Goal: Check status: Check status

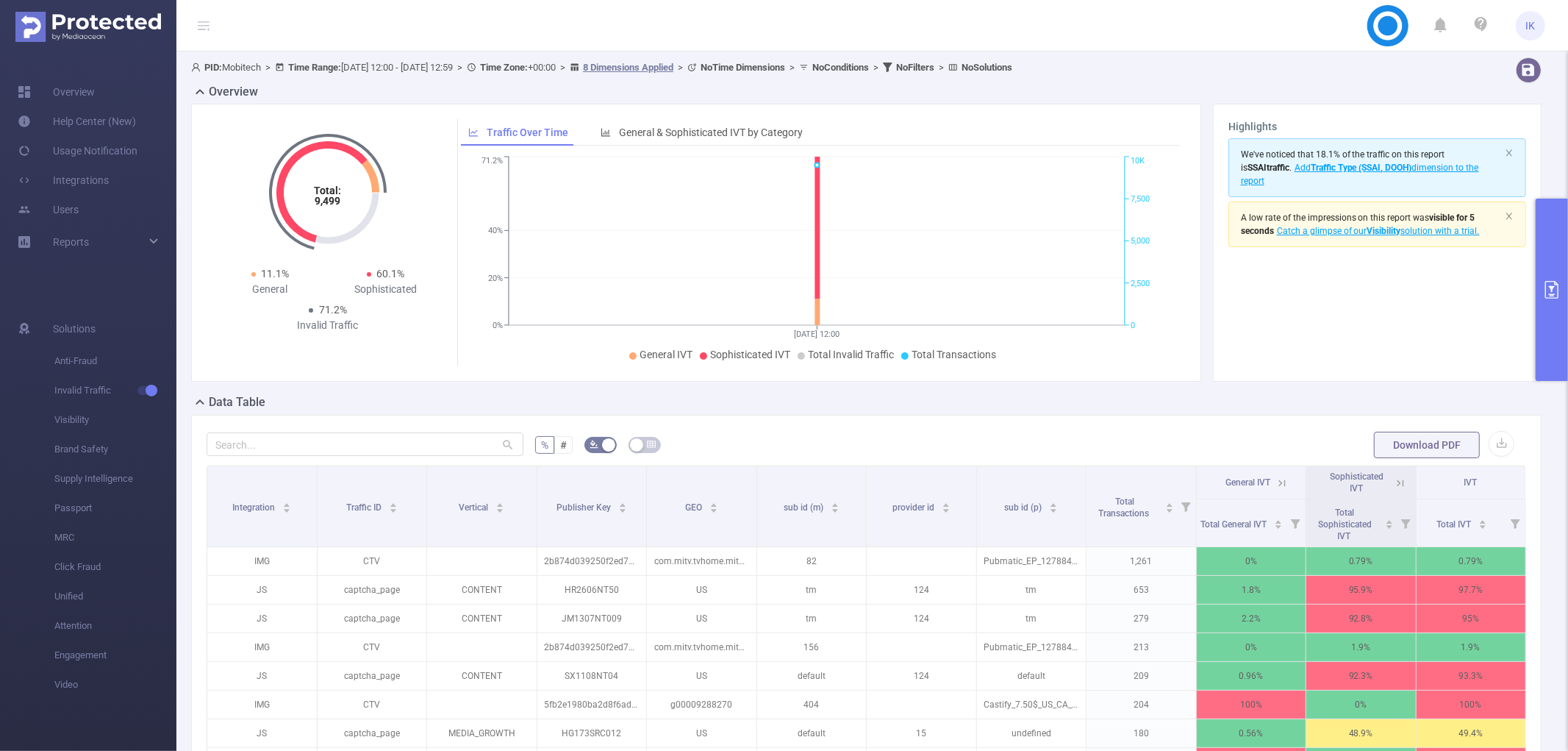
click at [1560, 290] on icon "primary" at bounding box center [1552, 290] width 18 height 18
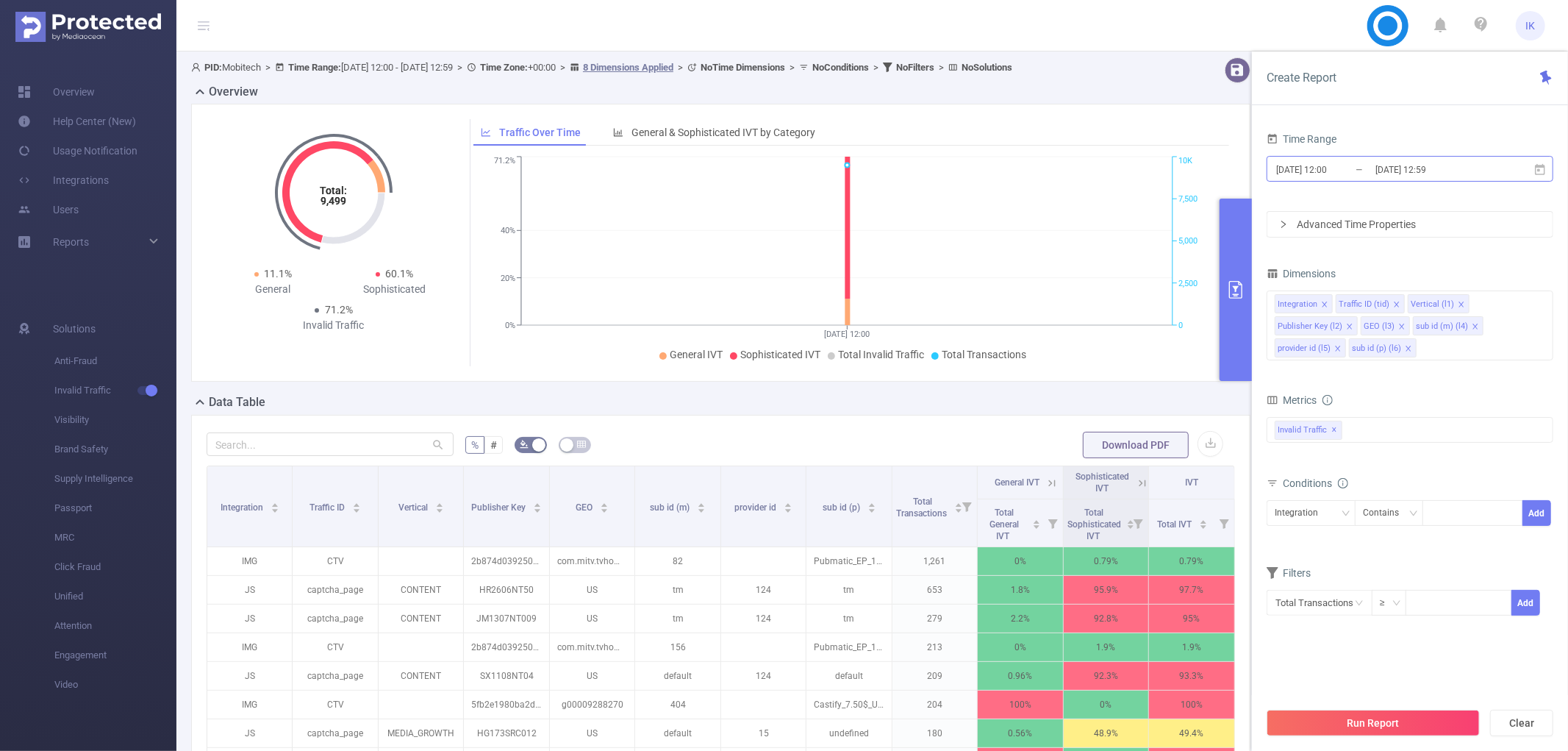
click at [1347, 175] on input "[DATE] 12:00" at bounding box center [1335, 169] width 119 height 20
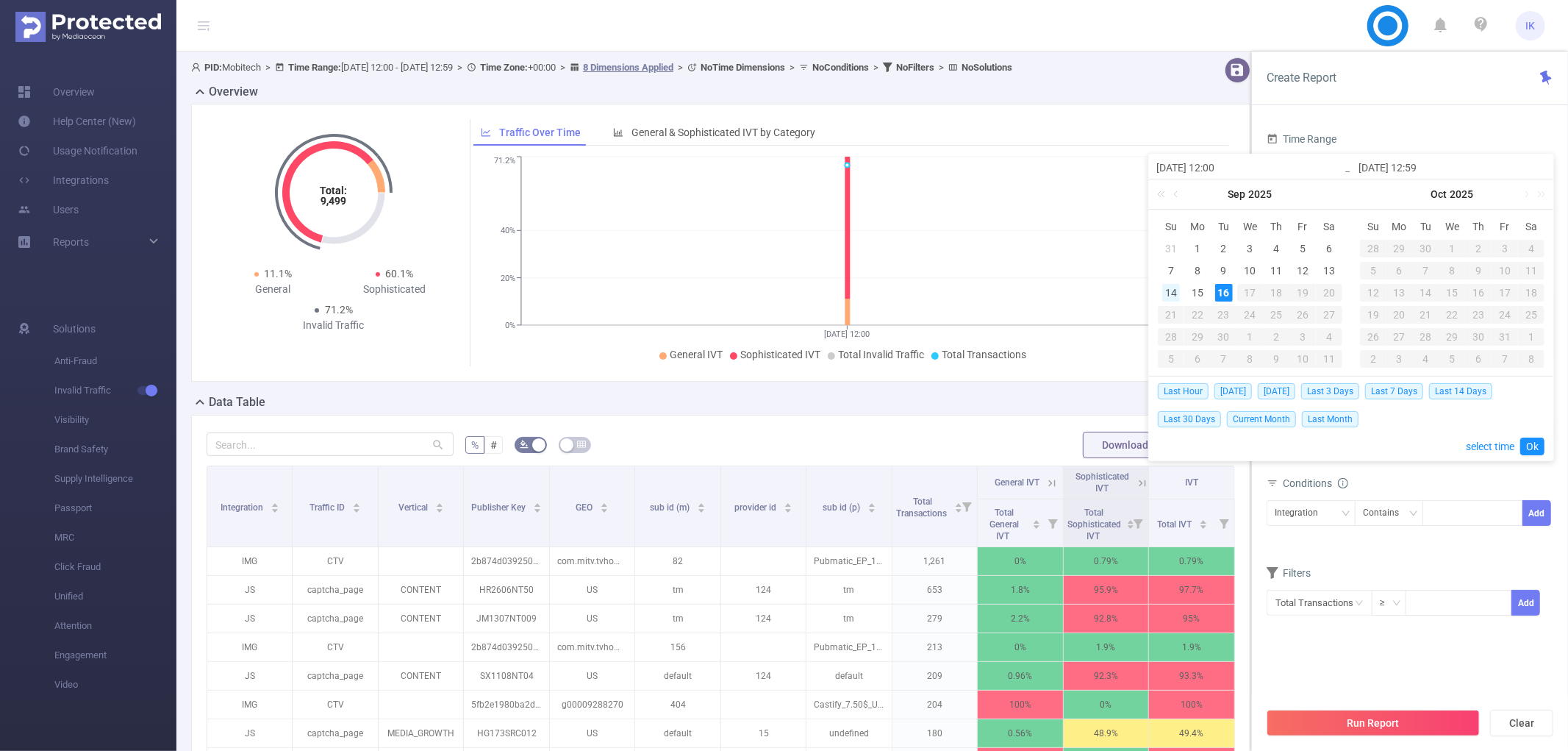
click at [1174, 296] on div "14" at bounding box center [1171, 293] width 18 height 18
click at [1225, 295] on div "16" at bounding box center [1224, 293] width 18 height 18
type input "[DATE] 12:00"
click at [1534, 446] on link "Ok" at bounding box center [1533, 446] width 24 height 18
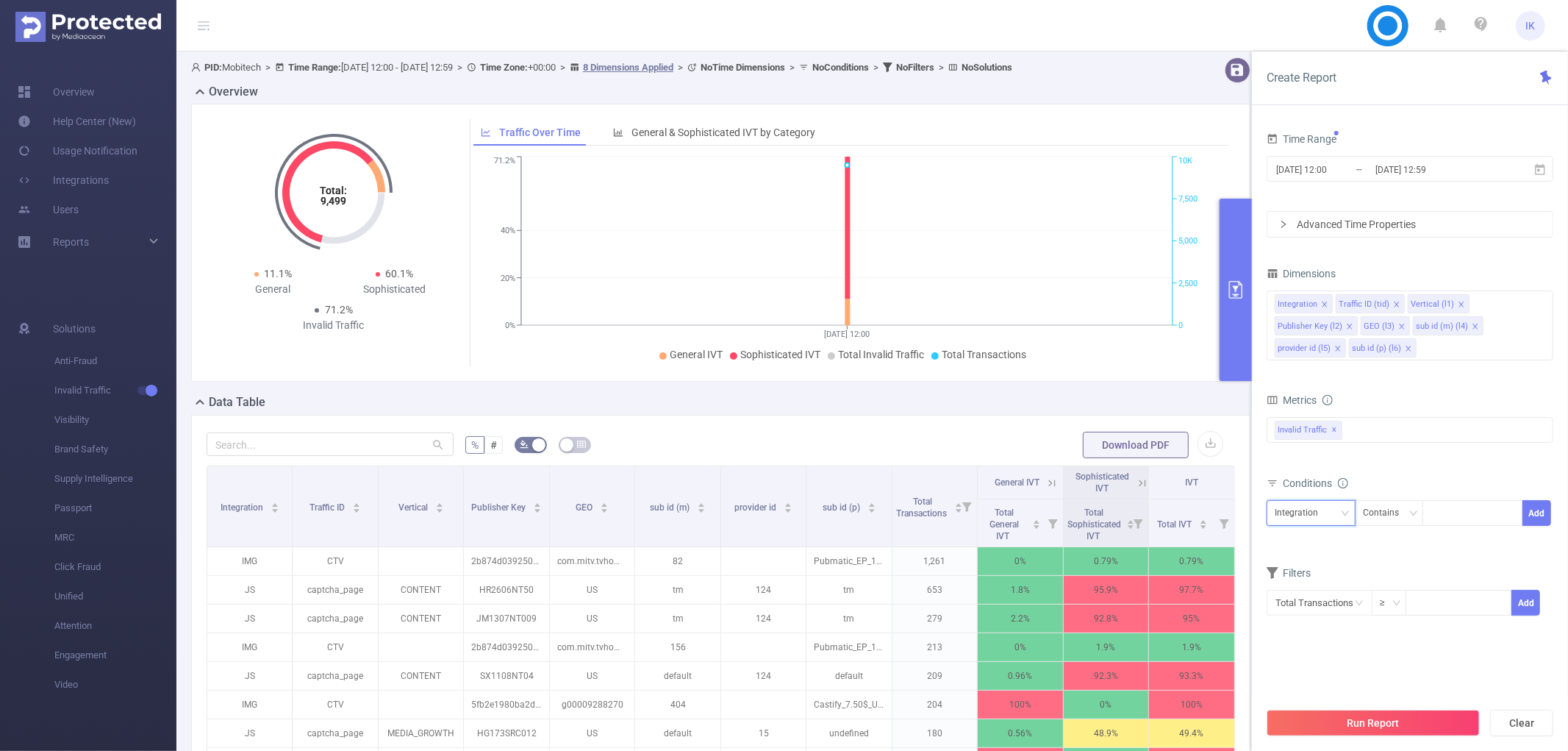
click at [1311, 519] on div "Integration" at bounding box center [1302, 512] width 54 height 24
click at [1288, 515] on div "Integration" at bounding box center [1302, 512] width 54 height 24
click at [1326, 620] on li "Publisher Key (l2)" at bounding box center [1315, 614] width 97 height 23
click at [1385, 525] on div "Contains" at bounding box center [1386, 512] width 46 height 24
click at [1392, 555] on li "Is" at bounding box center [1404, 567] width 98 height 23
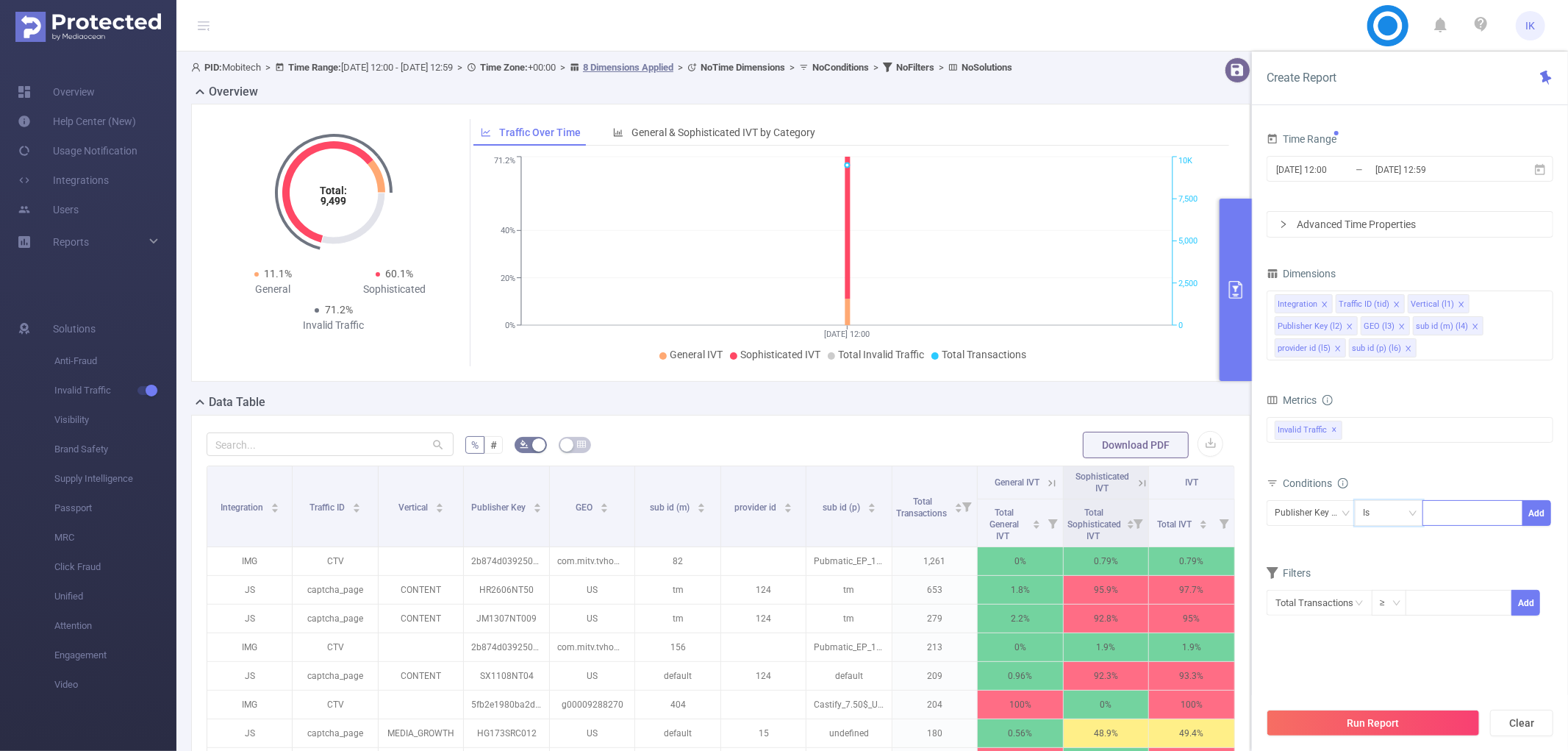
click at [1486, 509] on div at bounding box center [1473, 512] width 84 height 24
paste input "hgrsmzrs_int"
type input "hgrsmzrs_int"
click at [1476, 538] on li "hgrsmzrs_int" at bounding box center [1473, 543] width 100 height 23
click at [1465, 516] on div "hgrsmzrs_int" at bounding box center [1464, 514] width 52 height 20
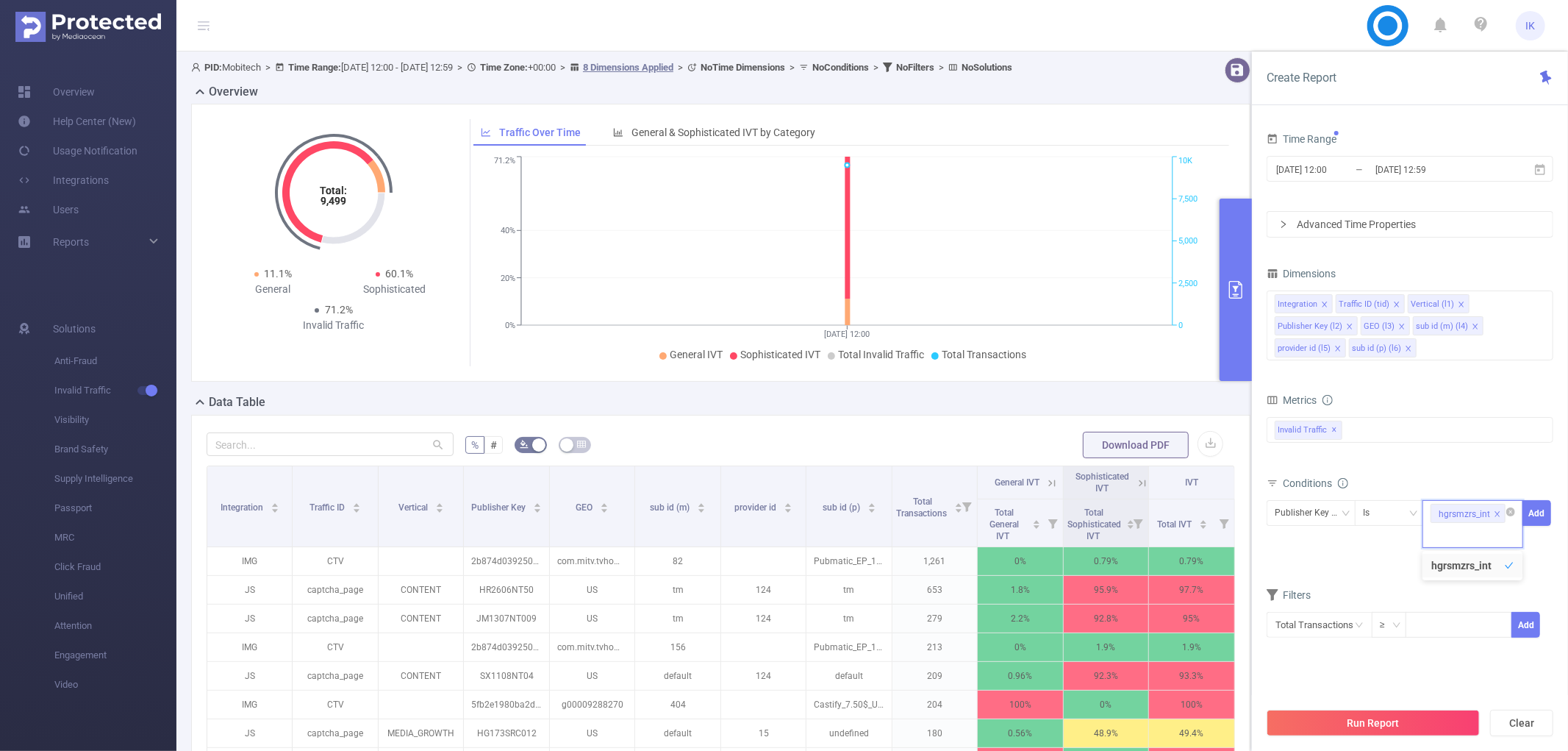
click at [1498, 518] on icon "icon: close" at bounding box center [1498, 514] width 8 height 9
click at [1462, 524] on div at bounding box center [1473, 512] width 84 height 24
paste input "LNV2201MG"
type input "LNV2201MG"
click at [1467, 541] on li "LNV2201MG" at bounding box center [1473, 543] width 100 height 23
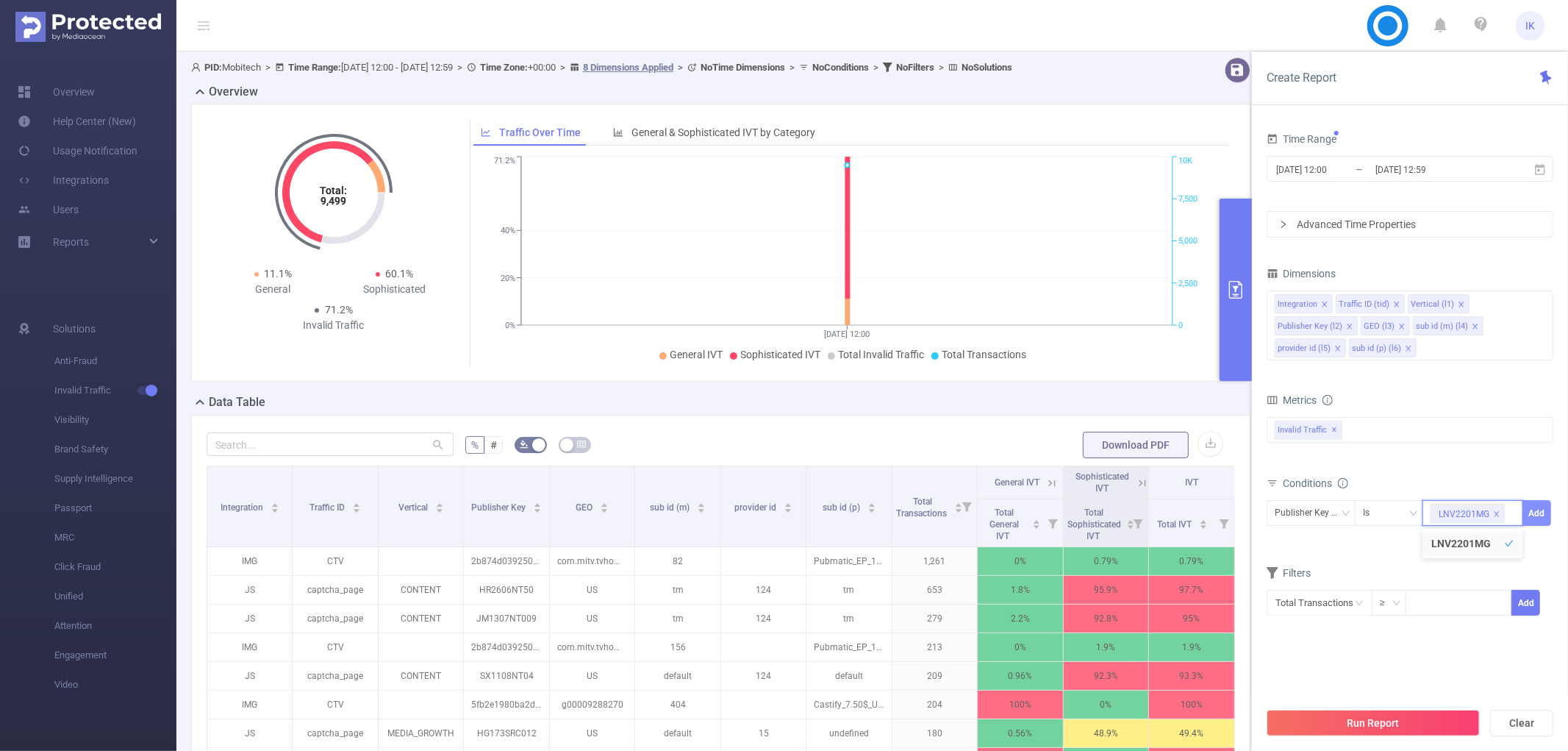
click at [1535, 509] on button "Add" at bounding box center [1537, 513] width 28 height 25
click at [1445, 717] on button "Run Report" at bounding box center [1374, 722] width 214 height 26
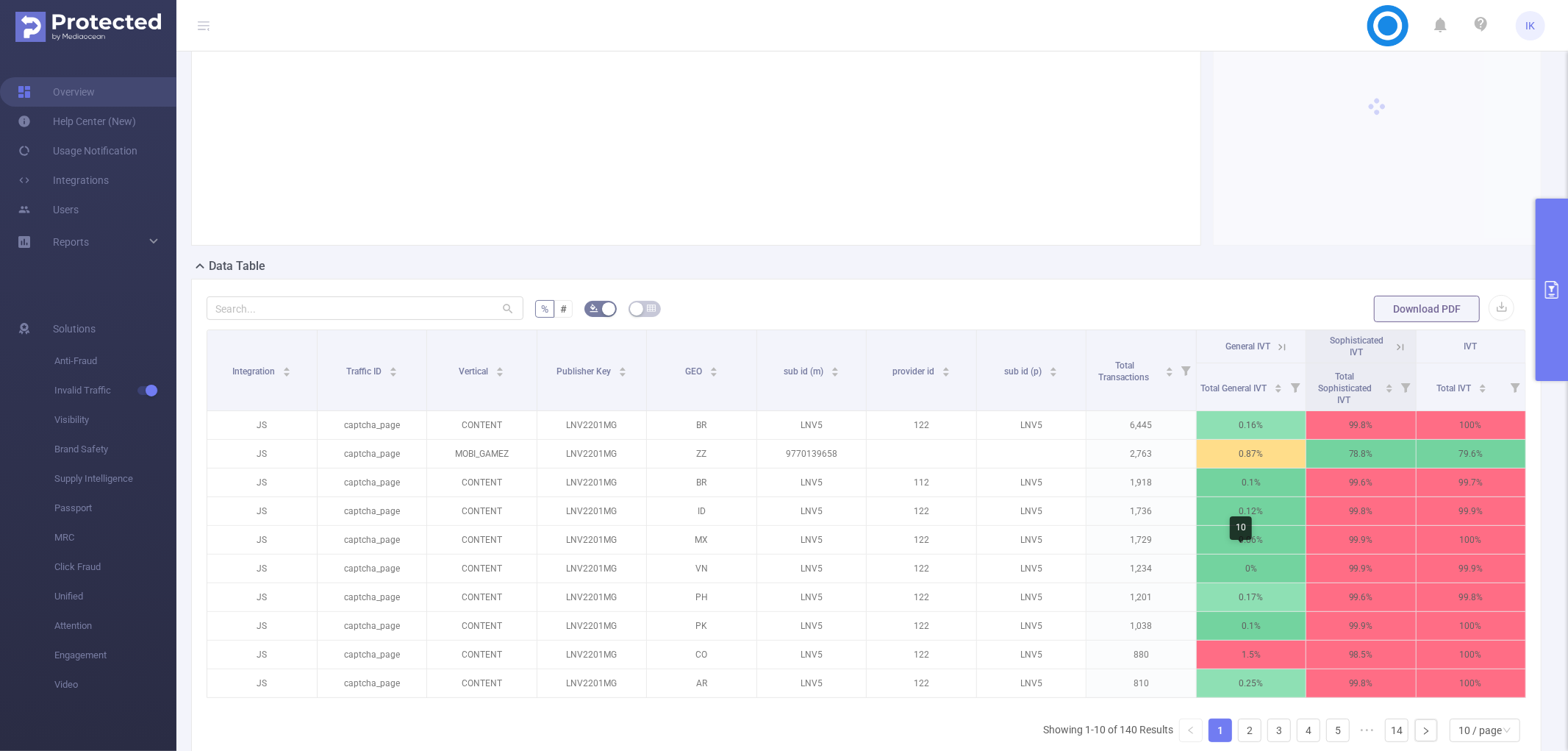
scroll to position [290, 0]
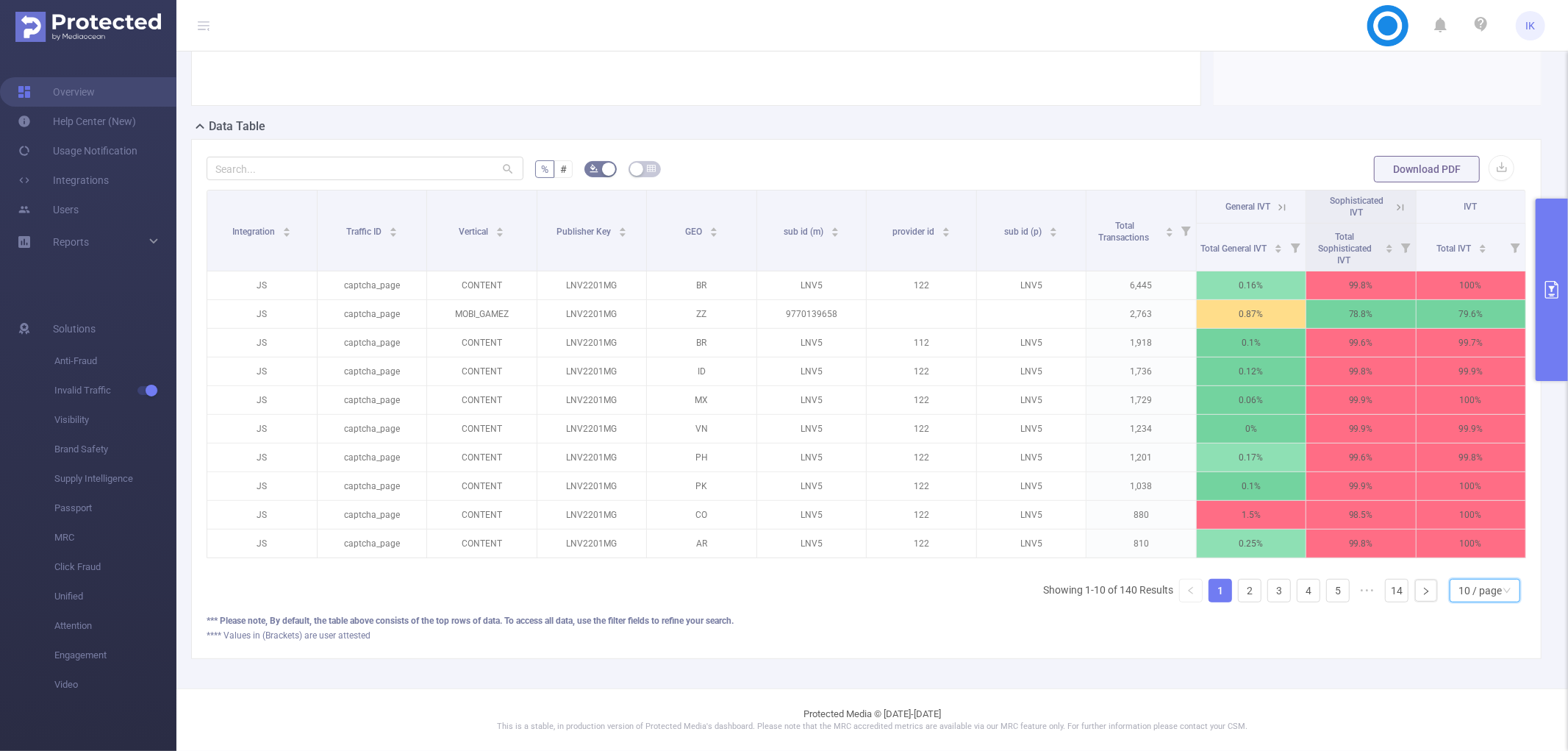
click at [1459, 594] on div "10 / page" at bounding box center [1481, 590] width 43 height 23
click at [1454, 566] on li "50 / page" at bounding box center [1473, 578] width 71 height 23
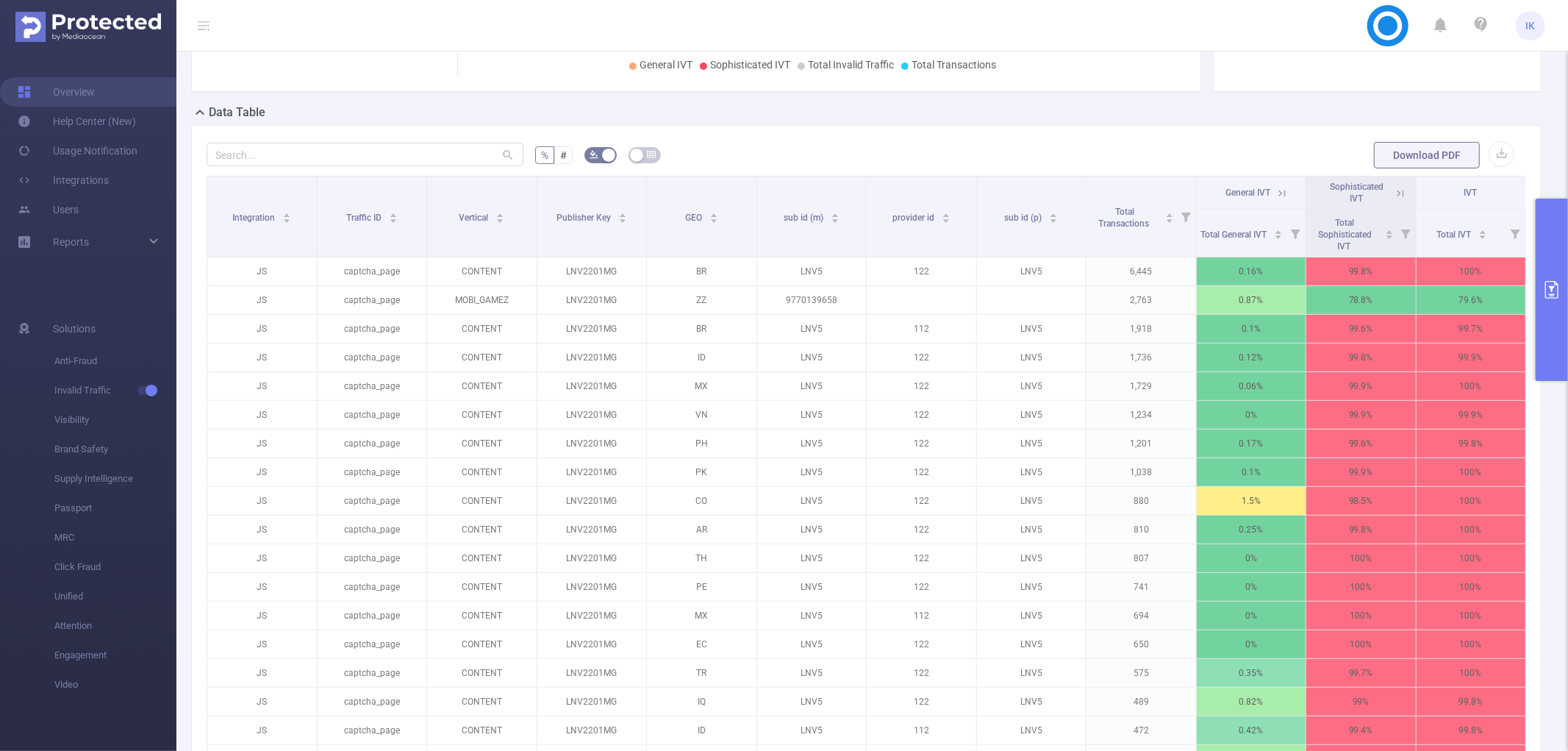
click at [1549, 270] on button "primary" at bounding box center [1551, 290] width 32 height 182
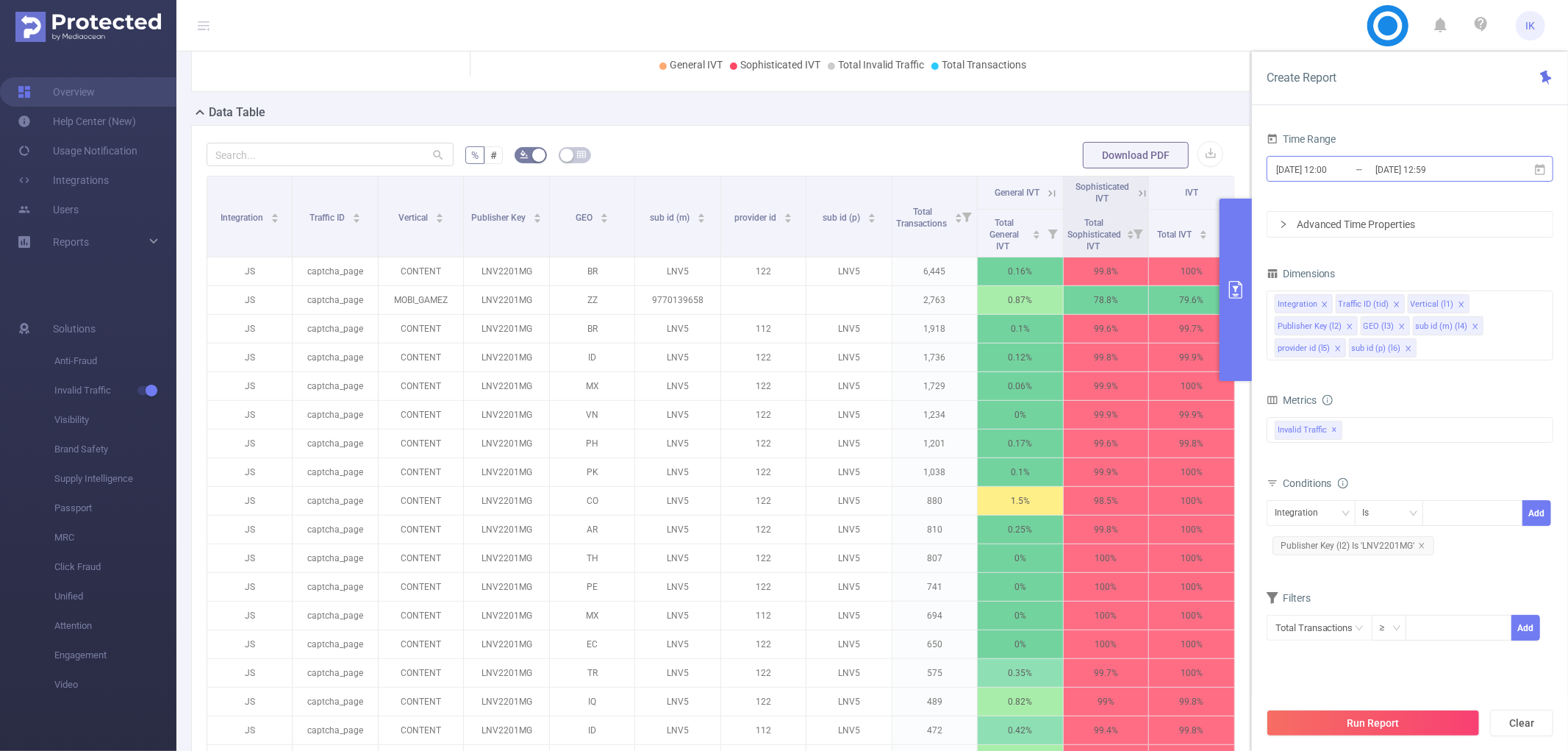
click at [1320, 172] on input "[DATE] 12:00" at bounding box center [1335, 169] width 119 height 20
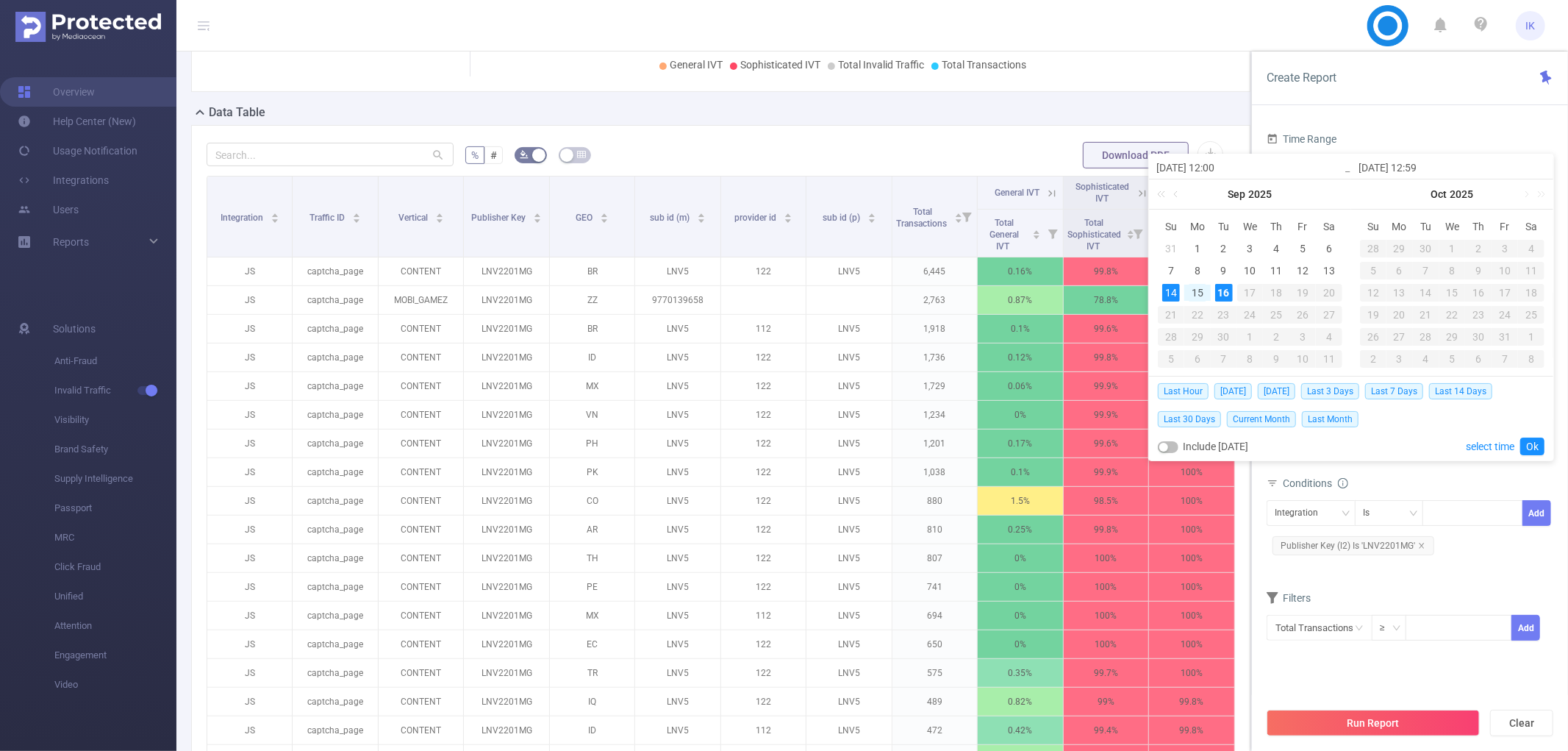
click at [1201, 291] on div "15" at bounding box center [1198, 293] width 18 height 18
click at [1224, 296] on div "16" at bounding box center [1224, 293] width 18 height 18
type input "[DATE] 12:00"
click at [1527, 445] on link "Ok" at bounding box center [1533, 446] width 24 height 18
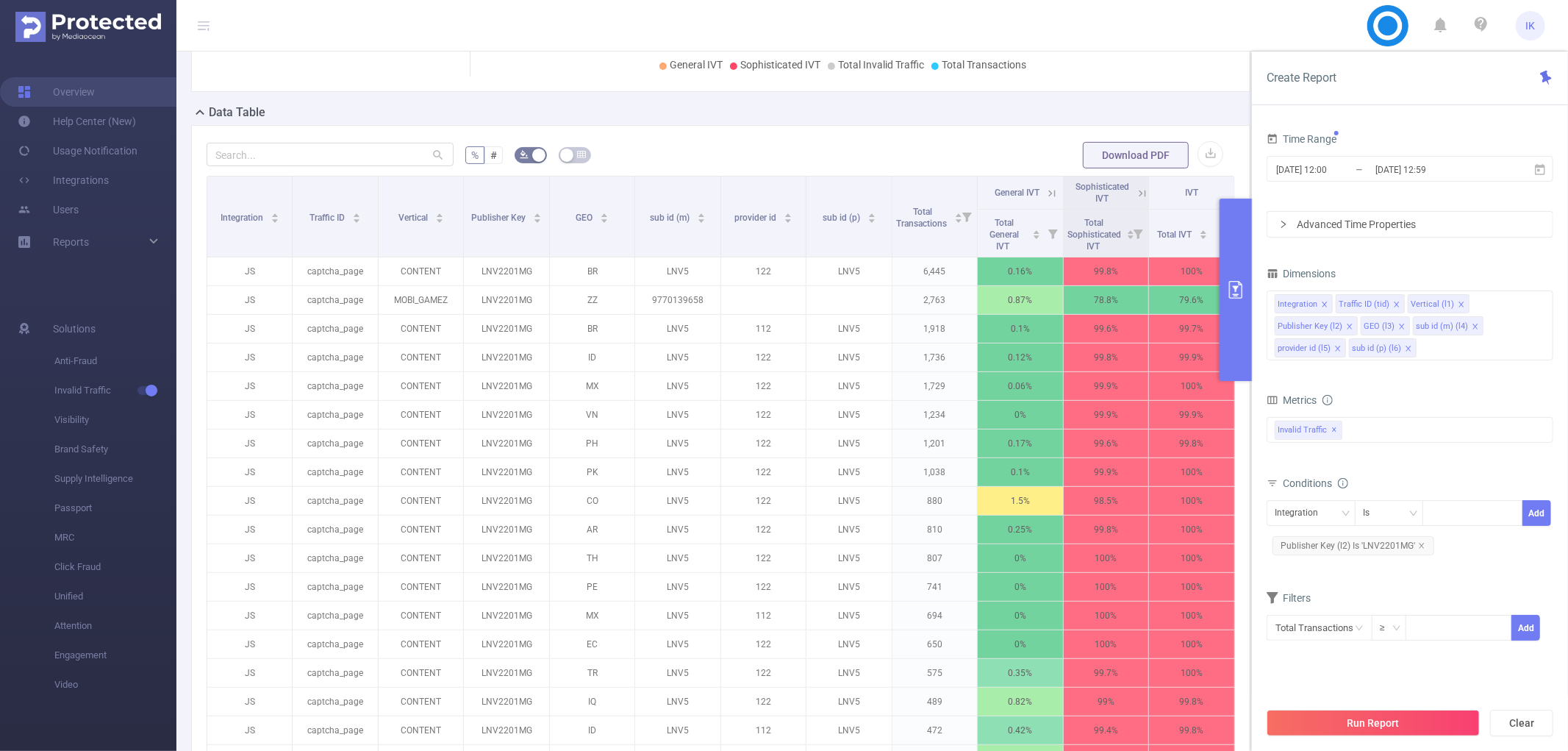
click at [1430, 743] on div "Run Report Clear" at bounding box center [1410, 722] width 316 height 56
click at [1438, 723] on button "Run Report" at bounding box center [1374, 722] width 214 height 26
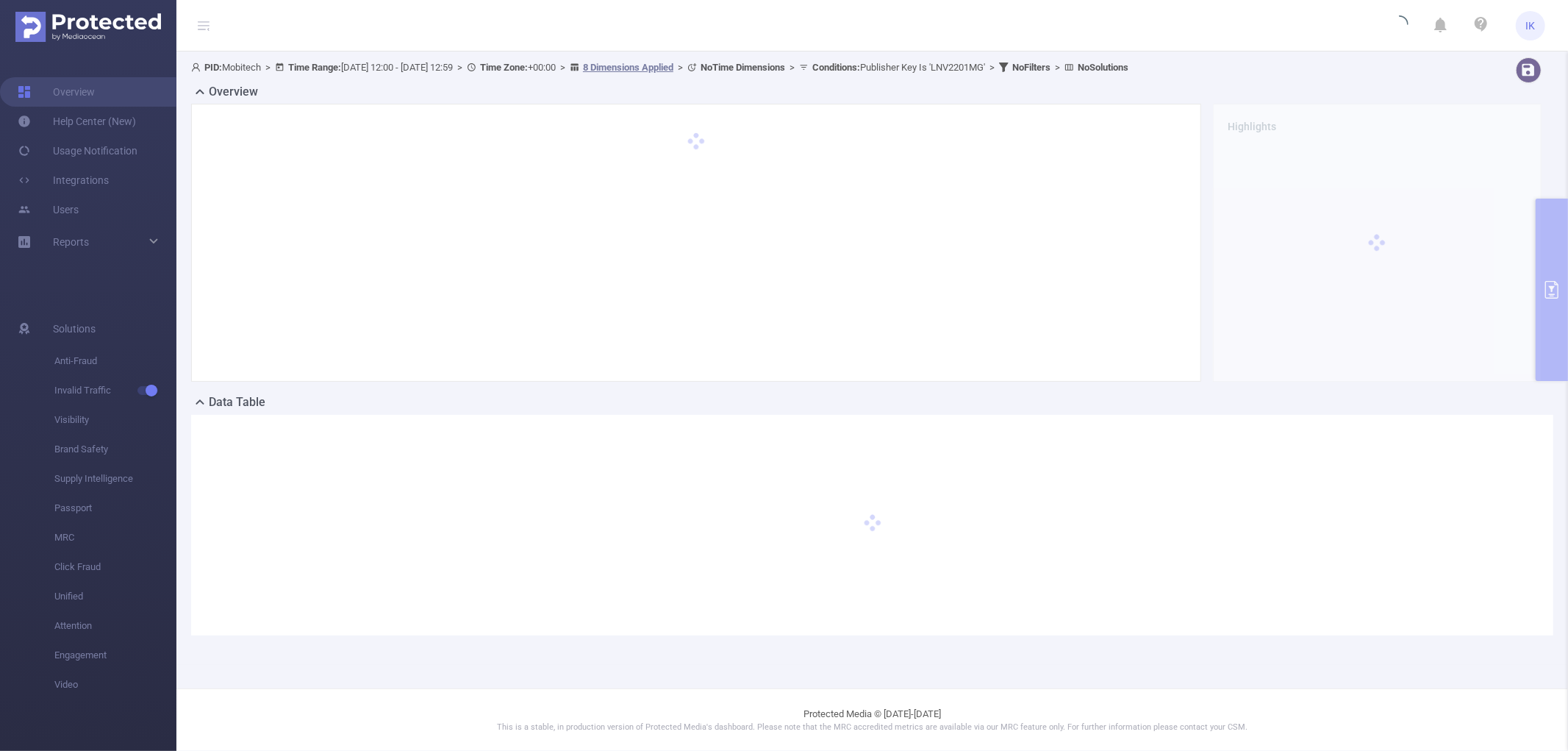
scroll to position [0, 0]
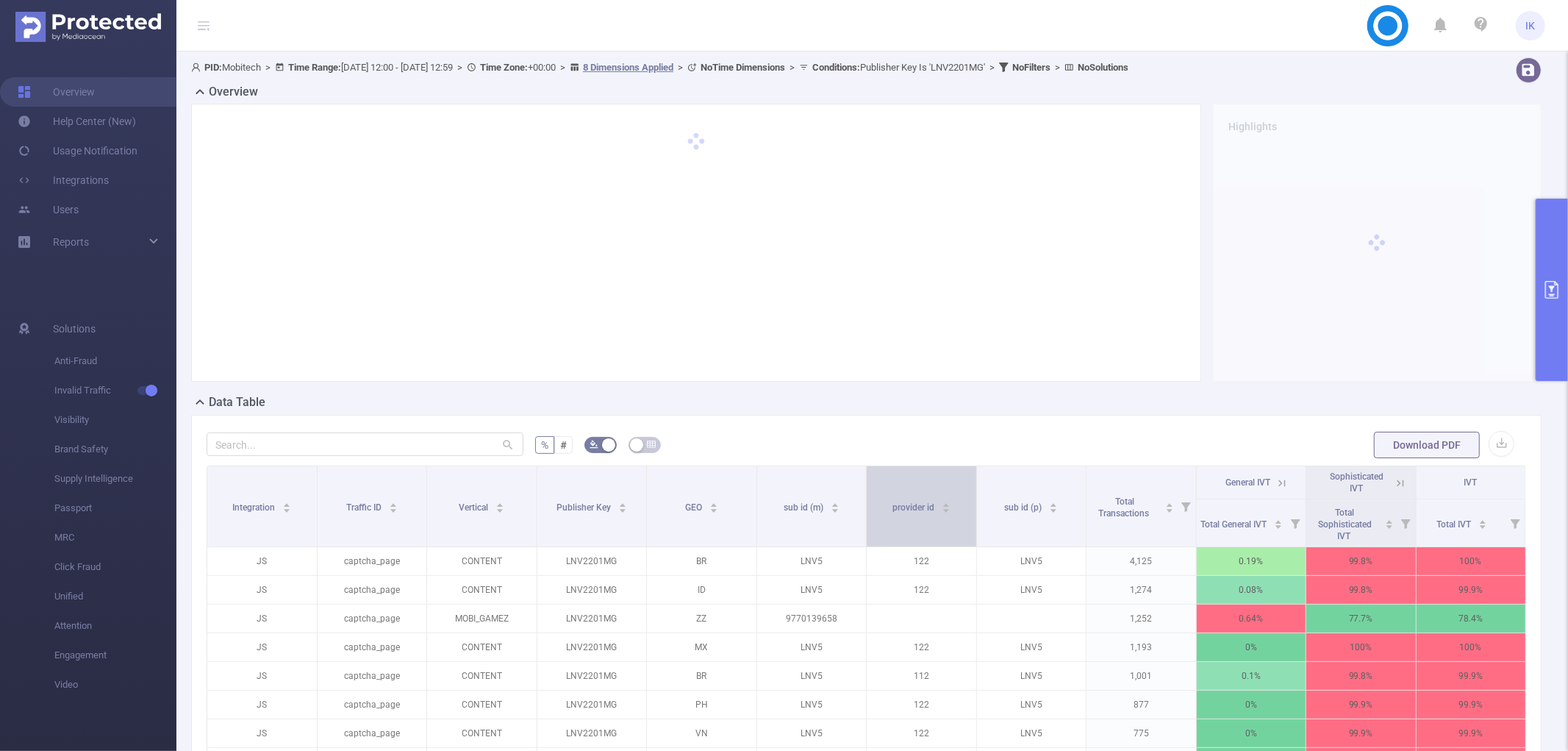
scroll to position [290, 0]
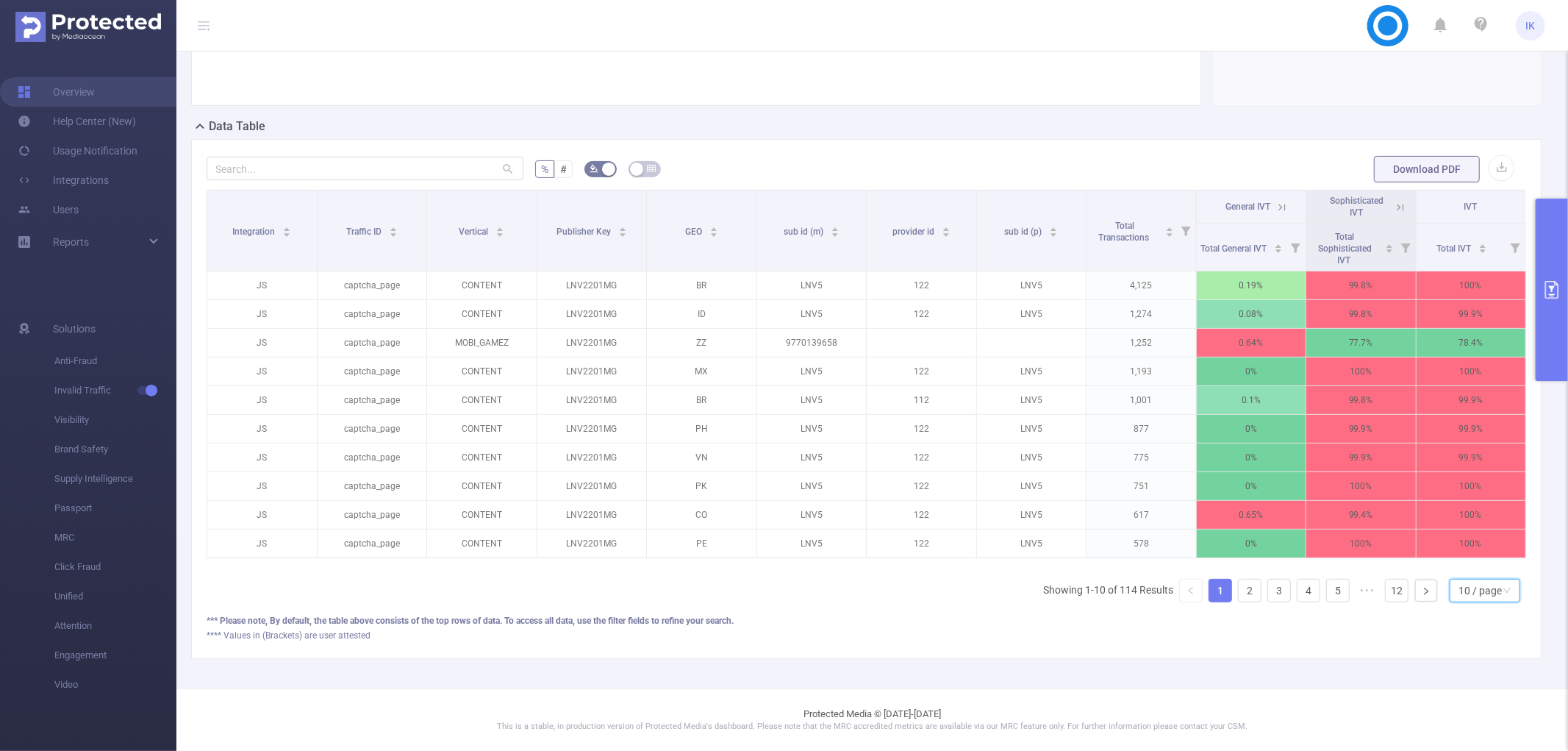
click at [1461, 590] on div "10 / page" at bounding box center [1481, 590] width 43 height 23
click at [1456, 567] on li "50 / page" at bounding box center [1473, 578] width 71 height 23
